Goal: Contribute content: Add original content to the website for others to see

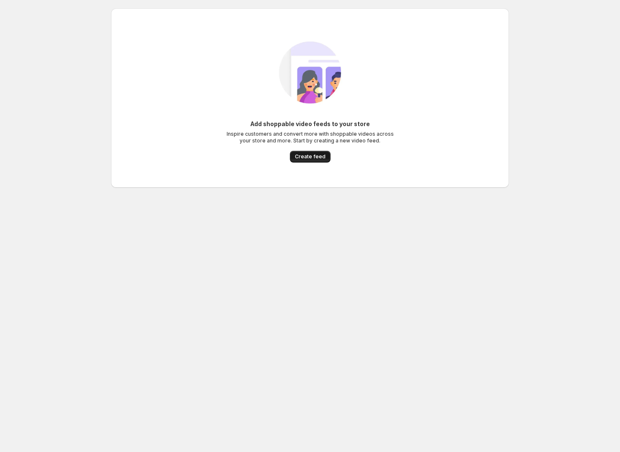
click at [321, 155] on span "Create feed" at bounding box center [310, 156] width 31 height 7
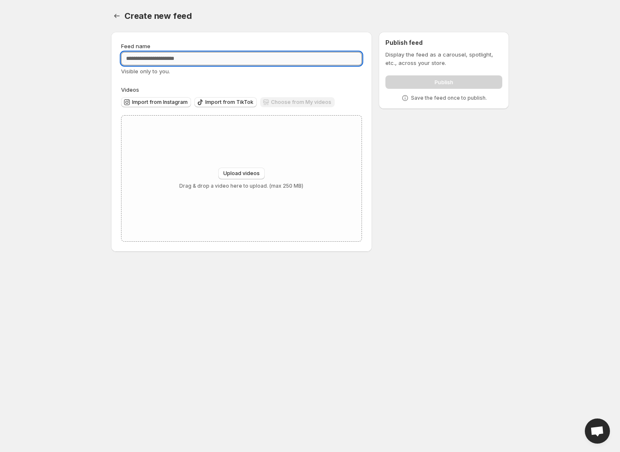
click at [147, 62] on input "Feed name" at bounding box center [241, 58] width 241 height 13
type input "**********"
click at [207, 86] on label "Videos" at bounding box center [241, 89] width 241 height 8
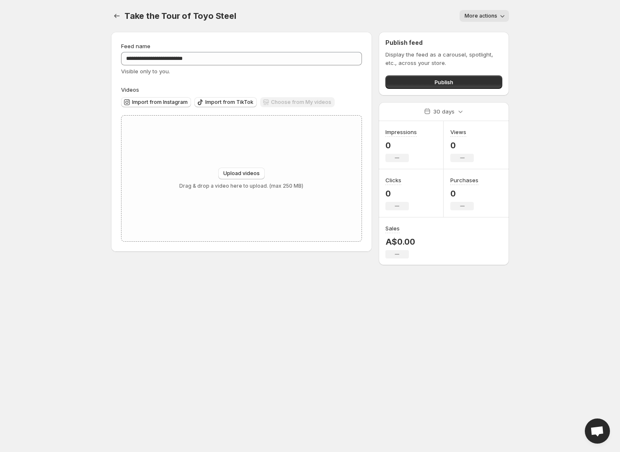
click at [297, 106] on div "Choose from My videos" at bounding box center [297, 102] width 75 height 11
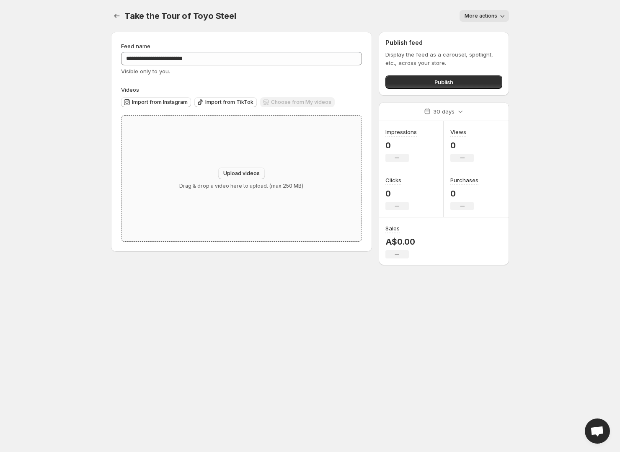
click at [251, 174] on span "Upload videos" at bounding box center [241, 173] width 36 height 7
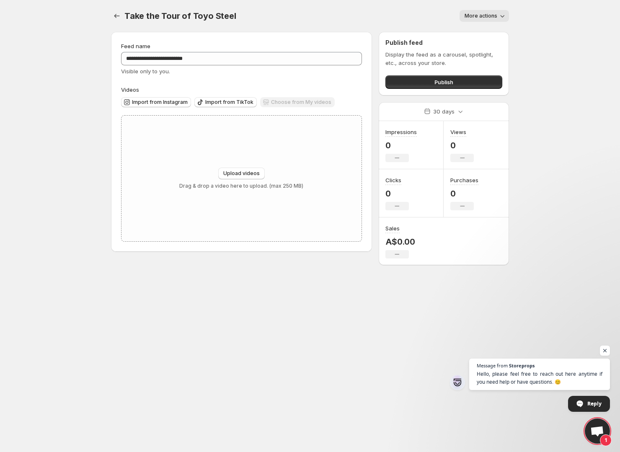
type input "**********"
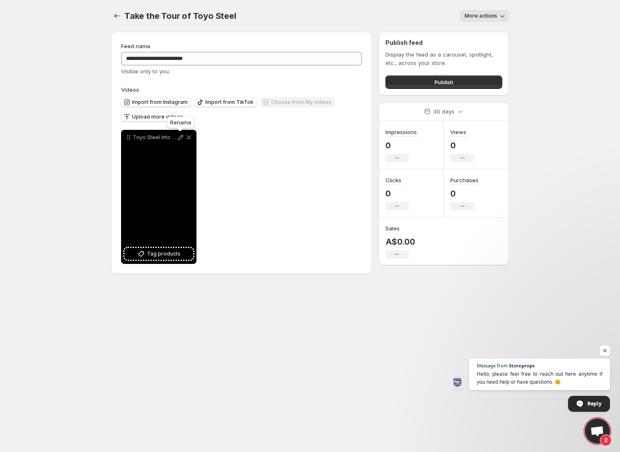
click at [180, 137] on icon at bounding box center [180, 137] width 8 height 8
click at [161, 199] on div "Where Toyo Steel Started" at bounding box center [158, 197] width 75 height 134
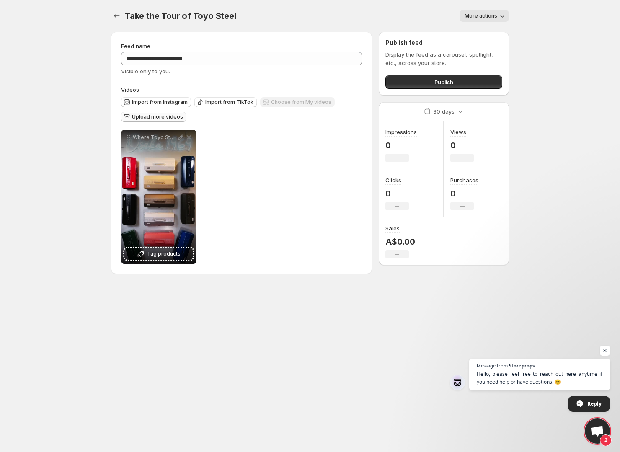
click at [156, 116] on span "Upload more videos" at bounding box center [157, 116] width 51 height 7
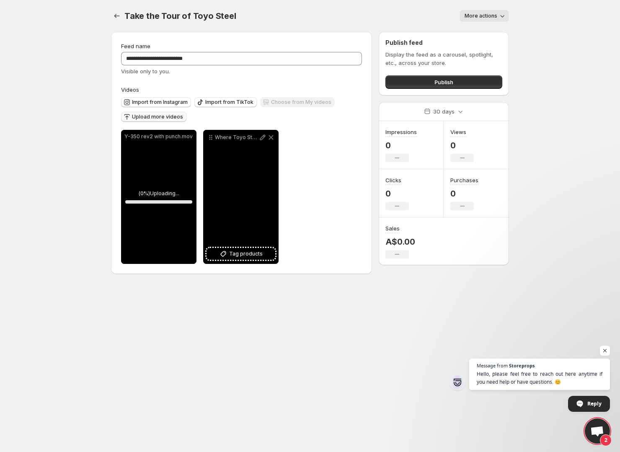
click at [238, 208] on div "Where Toyo Steel Started" at bounding box center [240, 197] width 75 height 134
drag, startPoint x: 250, startPoint y: 184, endPoint x: 256, endPoint y: 180, distance: 7.0
click at [256, 180] on div "Where Toyo Steel Started" at bounding box center [240, 197] width 75 height 134
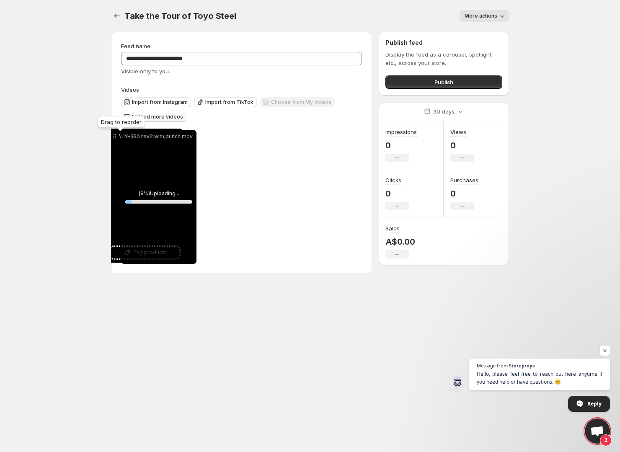
drag, startPoint x: 210, startPoint y: 138, endPoint x: 114, endPoint y: 137, distance: 95.9
click at [114, 137] on icon at bounding box center [115, 136] width 8 height 8
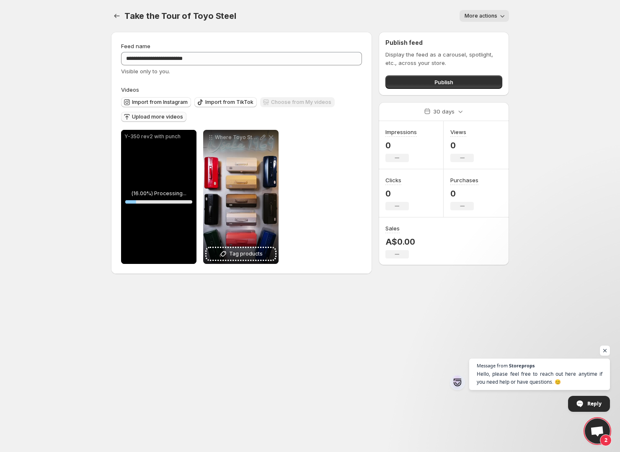
click at [147, 138] on p "Y-350 rev2 with punch" at bounding box center [158, 136] width 69 height 7
click at [179, 139] on icon at bounding box center [180, 137] width 8 height 8
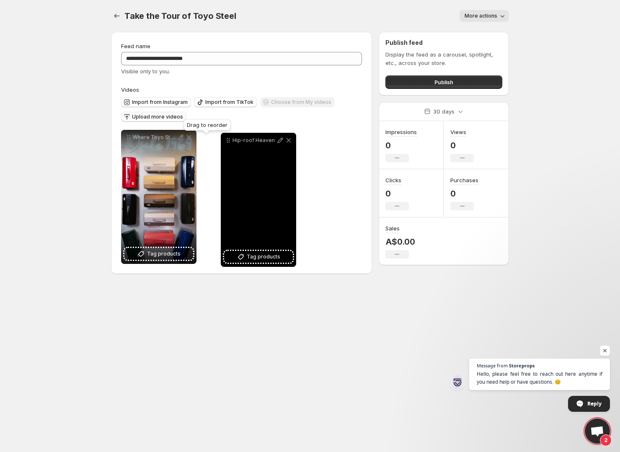
drag, startPoint x: 130, startPoint y: 138, endPoint x: 226, endPoint y: 141, distance: 96.3
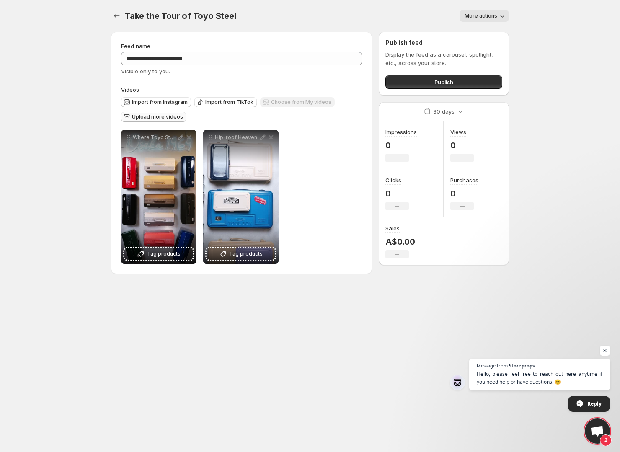
click at [157, 119] on span "Upload more videos" at bounding box center [157, 116] width 51 height 7
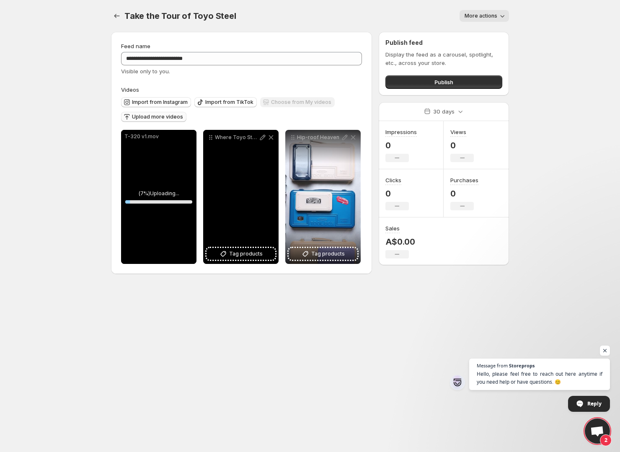
click at [227, 169] on div "Where Toyo Steel Started" at bounding box center [240, 197] width 75 height 134
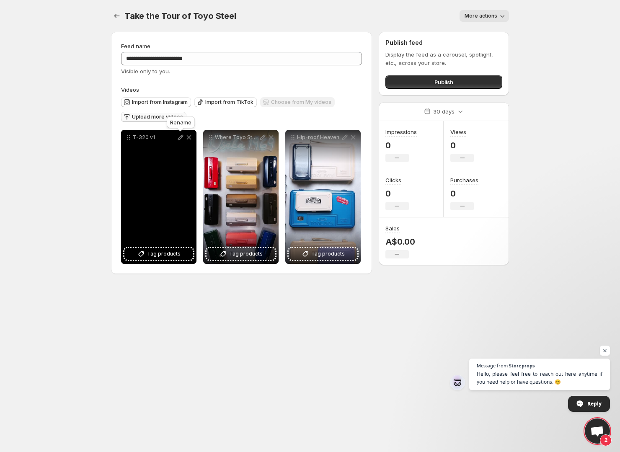
click at [180, 137] on icon at bounding box center [180, 137] width 8 height 8
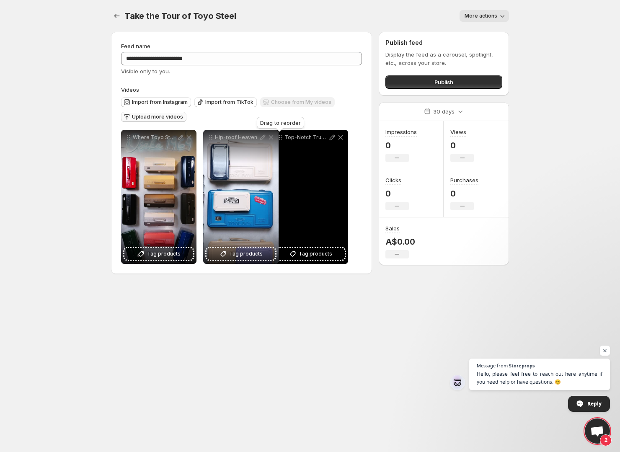
drag, startPoint x: 128, startPoint y: 137, endPoint x: 280, endPoint y: 138, distance: 152.0
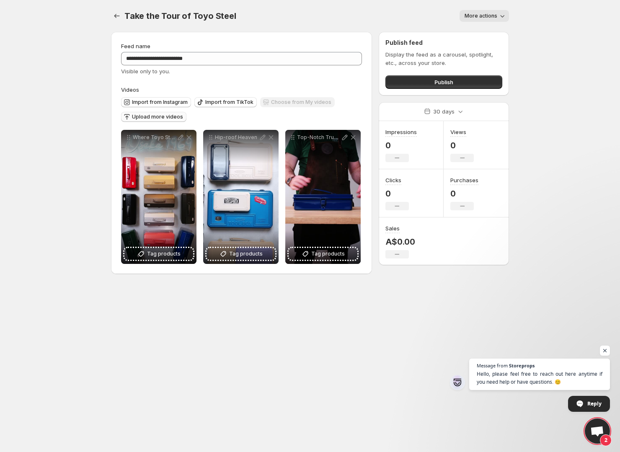
click at [158, 115] on span "Upload more videos" at bounding box center [157, 116] width 51 height 7
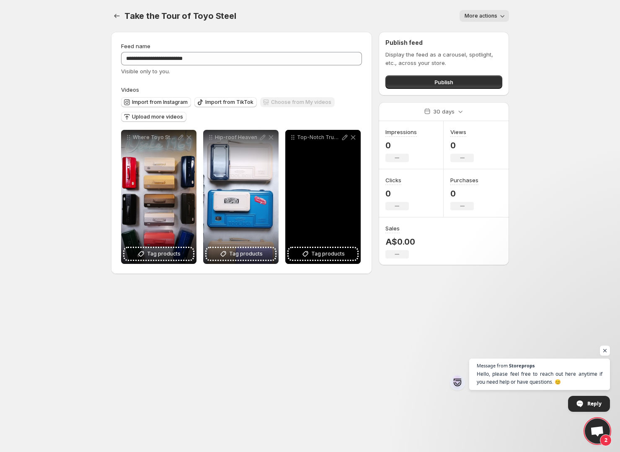
click at [307, 178] on div "Top-Notch Trunk Types" at bounding box center [322, 197] width 75 height 134
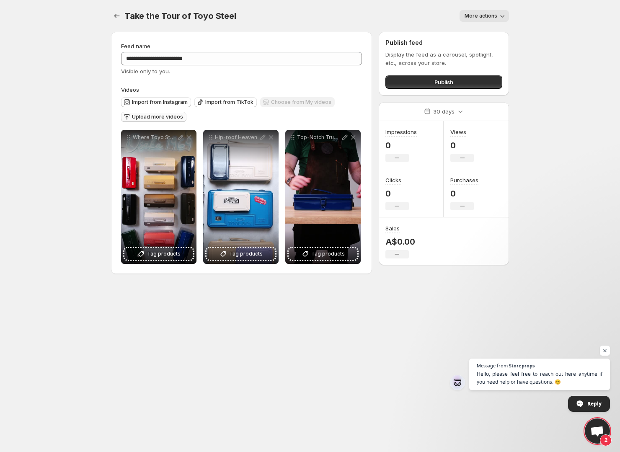
click at [168, 120] on button "Upload more videos" at bounding box center [153, 117] width 65 height 10
click at [169, 120] on button "Upload more videos" at bounding box center [153, 117] width 65 height 10
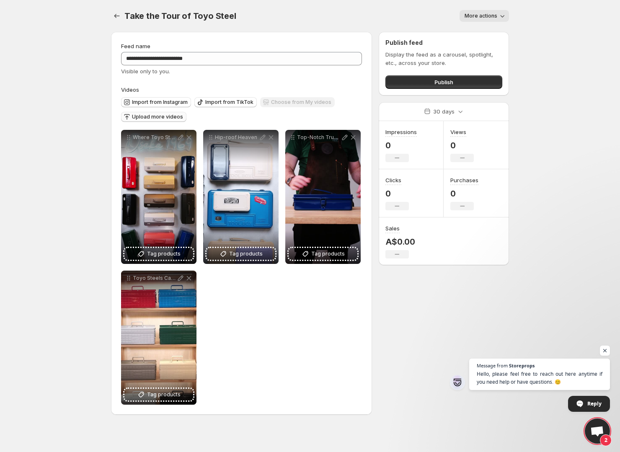
click at [146, 113] on span "Upload more videos" at bounding box center [157, 116] width 51 height 7
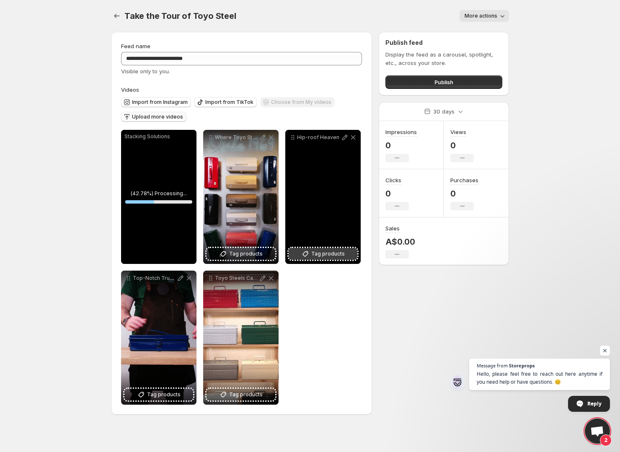
click at [337, 253] on span "Tag products" at bounding box center [327, 254] width 33 height 8
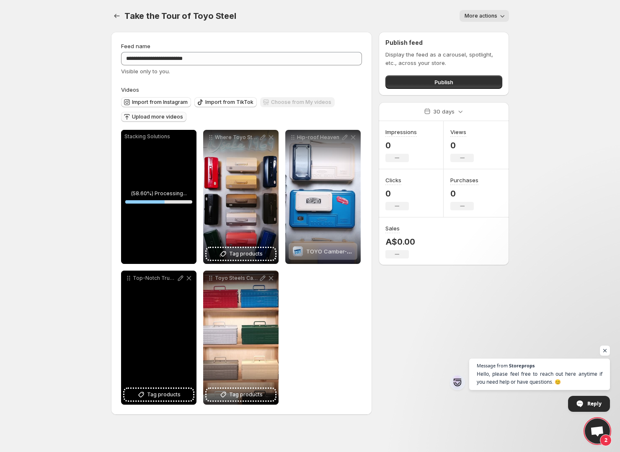
click at [180, 301] on div "Top-Notch Trunk Types" at bounding box center [158, 337] width 75 height 134
click at [169, 392] on span "Tag products" at bounding box center [163, 394] width 33 height 8
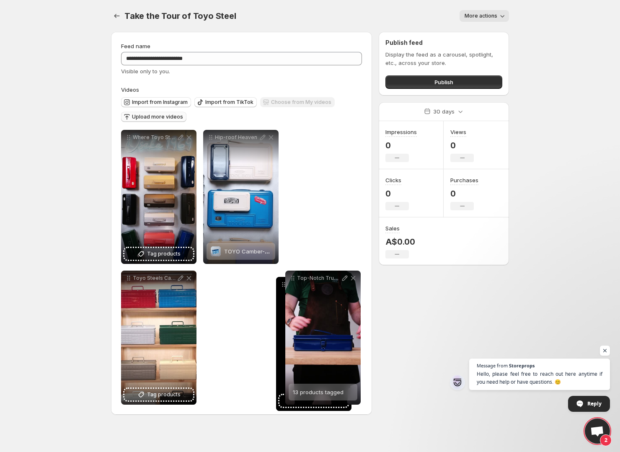
drag, startPoint x: 126, startPoint y: 139, endPoint x: 225, endPoint y: 285, distance: 176.8
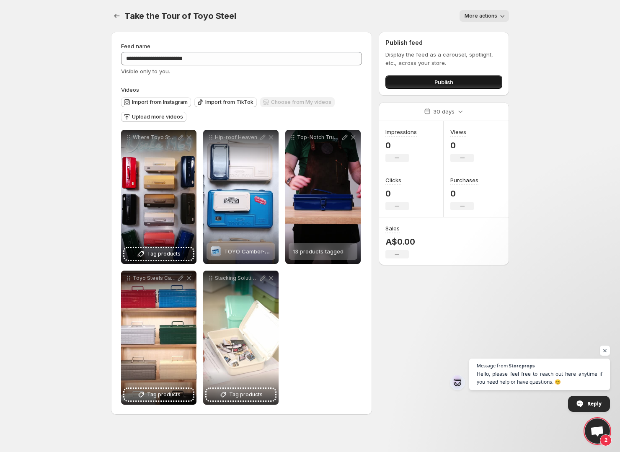
click at [477, 76] on button "Publish" at bounding box center [443, 81] width 117 height 13
click at [453, 82] on span "Publish" at bounding box center [443, 82] width 19 height 8
click at [594, 429] on span "Open chat" at bounding box center [597, 432] width 14 height 12
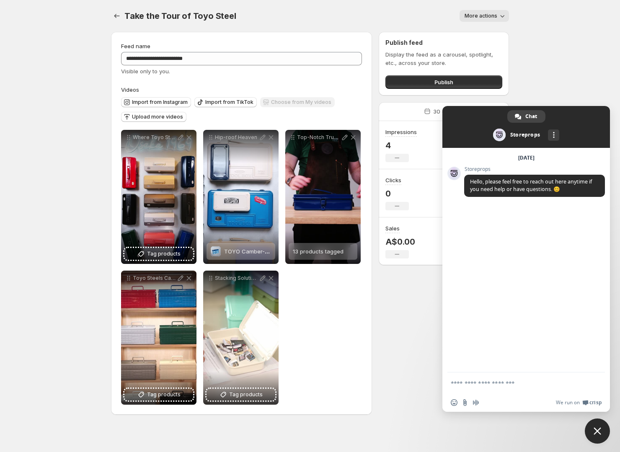
click at [525, 384] on textarea "Compose your message..." at bounding box center [516, 383] width 132 height 8
type textarea "**********"
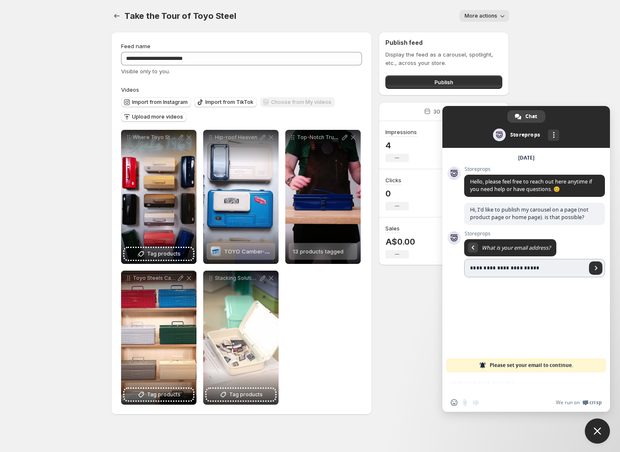
type input "**********"
click at [598, 266] on span "Send" at bounding box center [595, 267] width 13 height 13
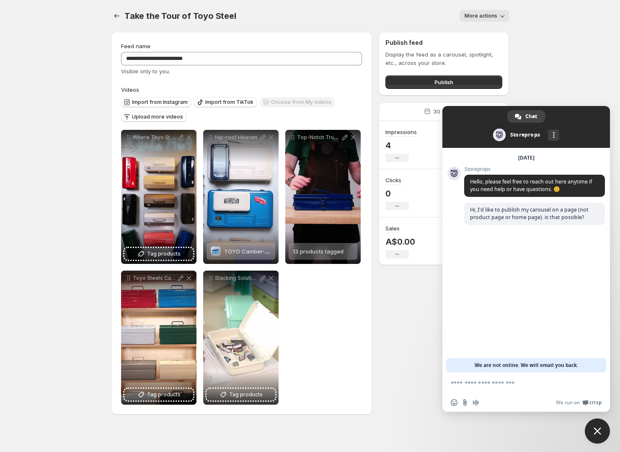
click at [568, 53] on body "**********" at bounding box center [310, 226] width 620 height 452
click at [592, 97] on body "**********" at bounding box center [310, 226] width 620 height 452
click at [111, 36] on div "**********" at bounding box center [241, 223] width 261 height 383
click at [563, 36] on body "**********" at bounding box center [310, 226] width 620 height 452
click at [553, 135] on span "More channels" at bounding box center [554, 135] width 2 height 6
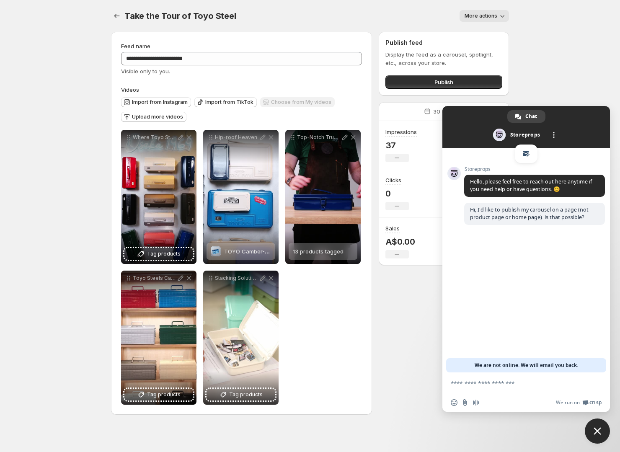
click at [579, 135] on span at bounding box center [525, 127] width 167 height 42
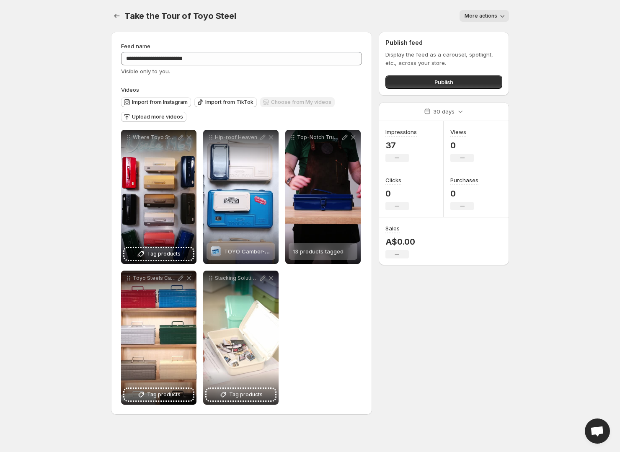
click at [53, 350] on body "**********" at bounding box center [310, 226] width 620 height 452
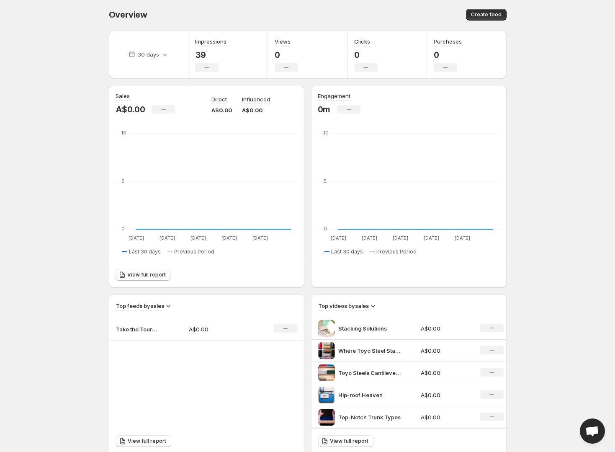
scroll to position [2, 0]
